Goal: Ask a question

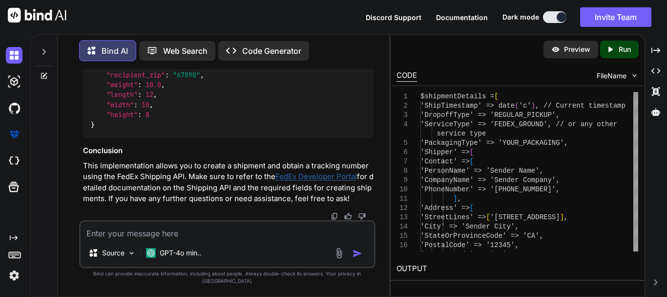
scroll to position [4838, 0]
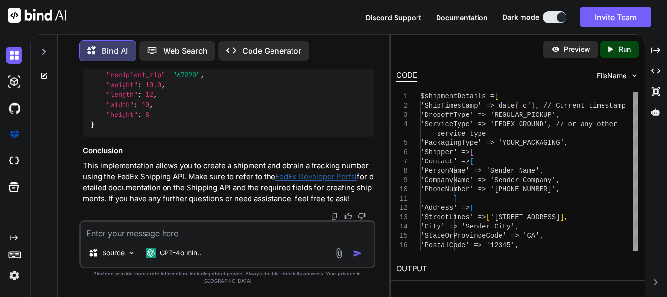
scroll to position [4936, 0]
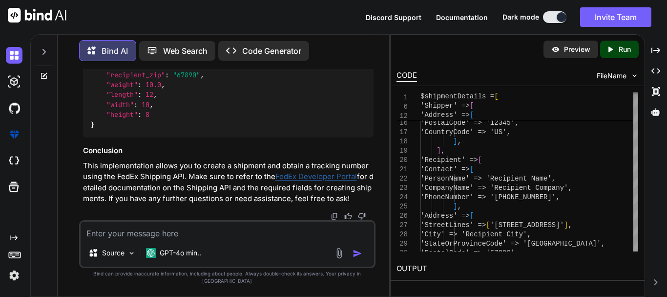
scroll to position [6199, 0]
click at [190, 236] on textarea at bounding box center [228, 230] width 294 height 18
drag, startPoint x: 129, startPoint y: 104, endPoint x: 331, endPoint y: 101, distance: 202.3
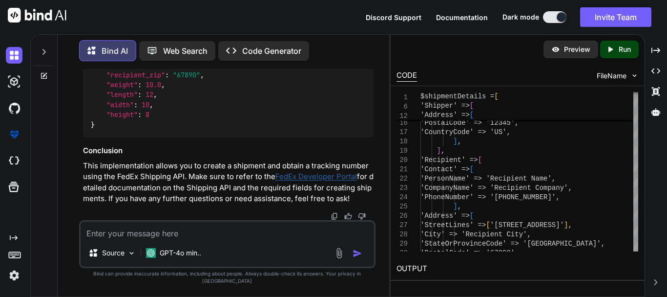
drag, startPoint x: 124, startPoint y: 171, endPoint x: 129, endPoint y: 117, distance: 54.5
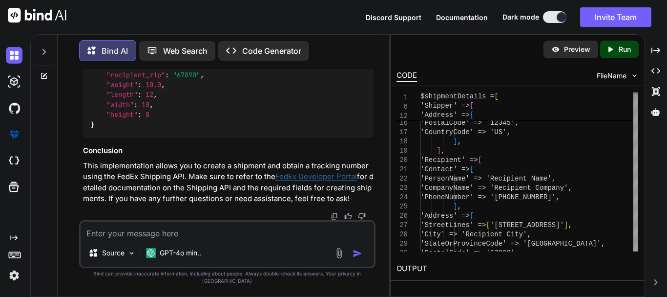
scroll to position [5711, 0]
copy code "public function createShipment ( Request $request ) { // Validate the incoming …"
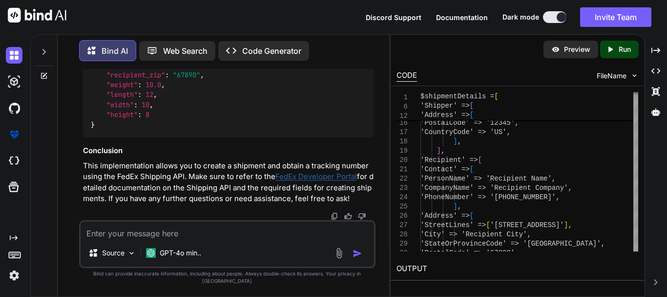
drag, startPoint x: 180, startPoint y: 112, endPoint x: 121, endPoint y: 112, distance: 59.6
copy span "create-shipment"
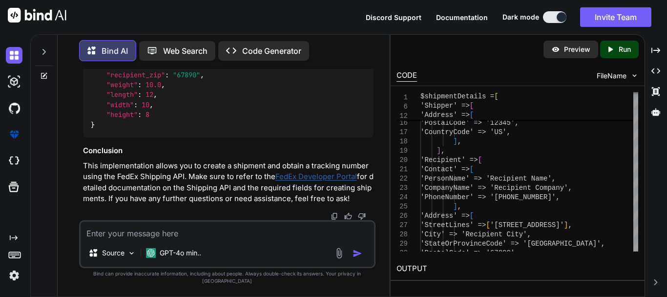
scroll to position [6932, 0]
click at [145, 239] on textarea at bounding box center [228, 230] width 294 height 18
type textarea "we do not have"
click at [133, 247] on div "Source GPT-4o min.." at bounding box center [227, 244] width 297 height 48
click at [133, 239] on textarea at bounding box center [228, 230] width 294 height 18
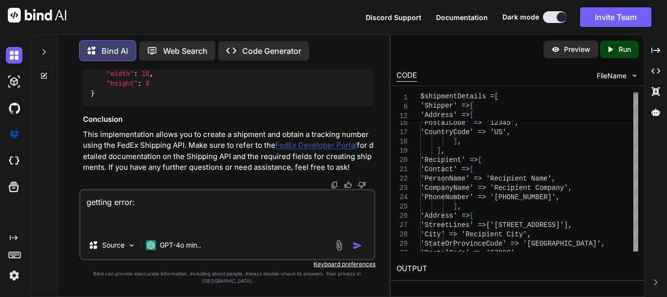
paste textarea "Client error: `POST https://[DOMAIN_NAME]/pickup/v1/freight/pickups/availabilit…"
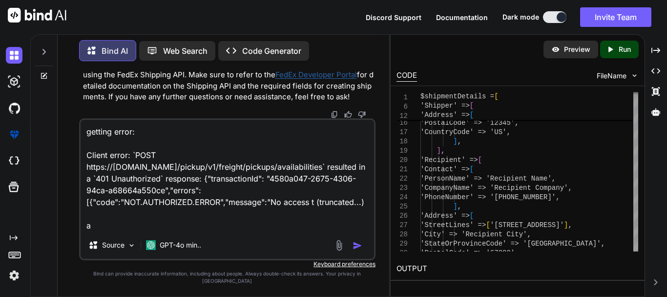
scroll to position [0, 0]
paste textarea "Client error: `POST https://[DOMAIN_NAME]/pickup/v1/freight/pickups/availabilit…"
click at [207, 231] on textarea "getting error: Client error: `POST https://[DOMAIN_NAME]/pickup/v1/freight/pick…" at bounding box center [228, 175] width 294 height 111
paste textarea "MeterNumber"
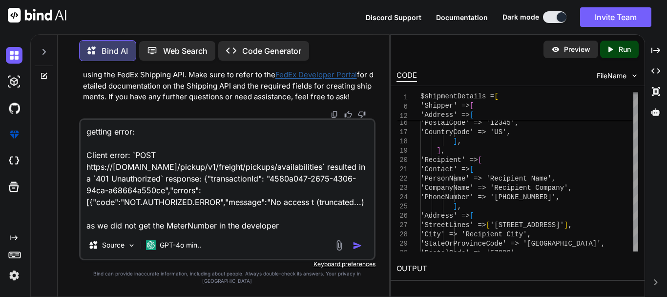
click at [290, 231] on textarea "getting error: Client error: `POST https://[DOMAIN_NAME]/pickup/v1/freight/pick…" at bounding box center [228, 175] width 294 height 111
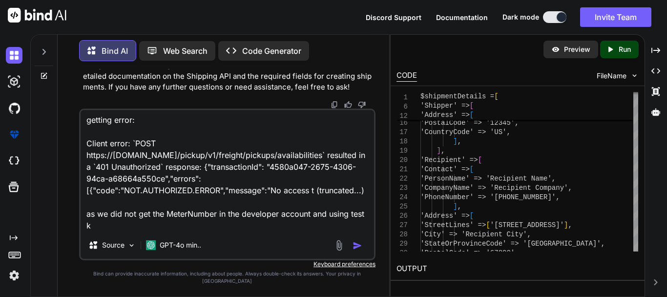
scroll to position [14, 0]
type textarea "getting error: Client error: `POST https://[DOMAIN_NAME]/pickup/v1/freight/pick…"
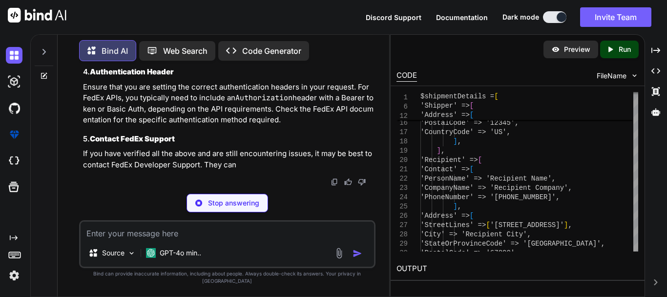
scroll to position [7421, 0]
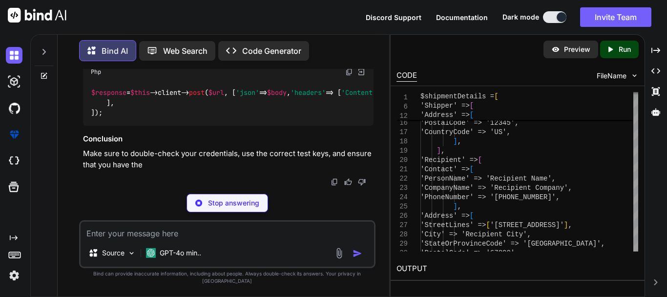
drag, startPoint x: 96, startPoint y: 162, endPoint x: 125, endPoint y: 160, distance: 28.9
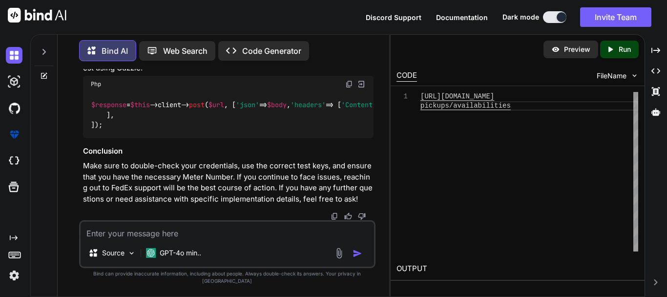
scroll to position [7763, 0]
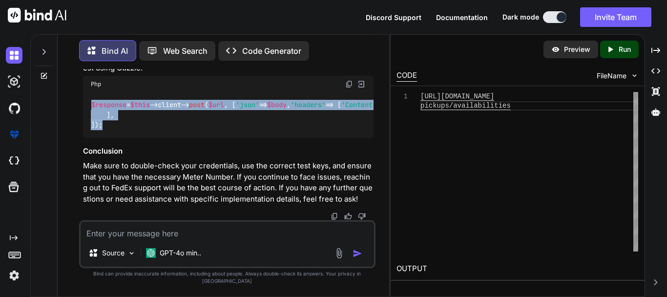
drag, startPoint x: 109, startPoint y: 196, endPoint x: 88, endPoint y: 129, distance: 69.5
click at [88, 129] on div "$response = $this ->client-> post ( $url , [ 'json' => $body , 'headers' => [ '…" at bounding box center [228, 114] width 291 height 45
copy code "$response = $this ->client-> post ( $url , [ 'json' => $body , 'headers' => [ '…"
click at [195, 130] on code "$response = $this ->client-> post ( $url , [ 'json' => $body , 'headers' => [ '…" at bounding box center [445, 115] width 708 height 30
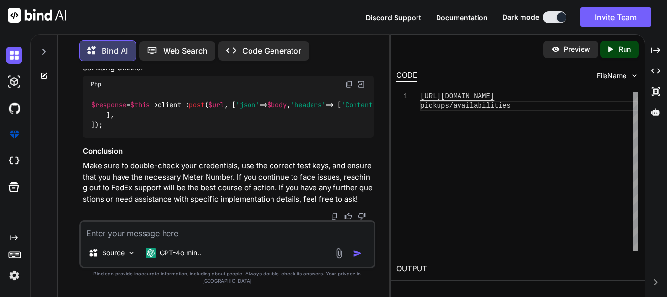
scroll to position [7828, 0]
click at [180, 239] on textarea at bounding box center [228, 230] width 294 height 18
click at [202, 237] on textarea "where can we get the" at bounding box center [228, 230] width 294 height 18
paste textarea "MeterNumber"
type textarea "where can we get the MeterNumber in developer account"
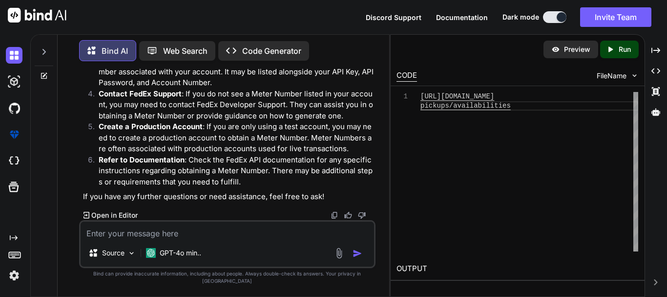
scroll to position [8131, 0]
drag, startPoint x: 100, startPoint y: 131, endPoint x: 204, endPoint y: 132, distance: 104.1
click at [204, 132] on p "Create a Production Account : If you are only using a test account, you may nee…" at bounding box center [236, 137] width 275 height 33
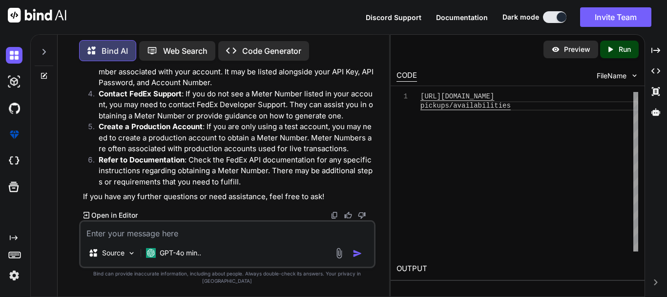
drag, startPoint x: 102, startPoint y: 84, endPoint x: 178, endPoint y: 85, distance: 76.2
click at [178, 32] on strong "Access API Credentials" at bounding box center [141, 27] width 84 height 9
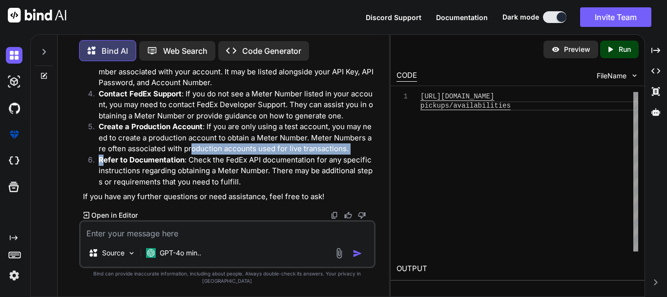
drag, startPoint x: 102, startPoint y: 166, endPoint x: 190, endPoint y: 159, distance: 88.2
click at [190, 159] on ol "Log in to the FedEx Developer Portal : Go to the FedEx Developer Portal and log…" at bounding box center [228, 93] width 291 height 187
click at [190, 154] on p "Create a Production Account : If you are only using a test account, you may nee…" at bounding box center [236, 137] width 275 height 33
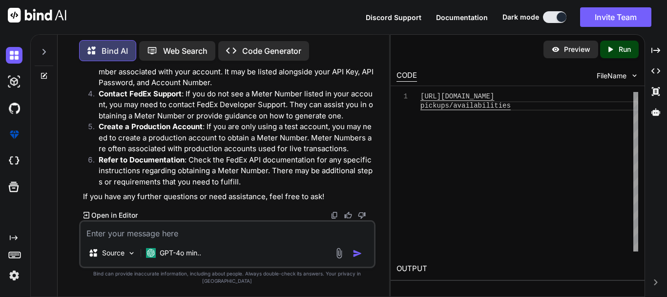
click at [193, 188] on p "Refer to Documentation : Check the FedEx API documentation for any specific ins…" at bounding box center [236, 170] width 275 height 33
